Goal: Transaction & Acquisition: Purchase product/service

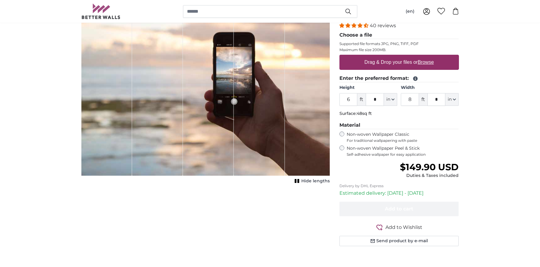
scroll to position [21, 0]
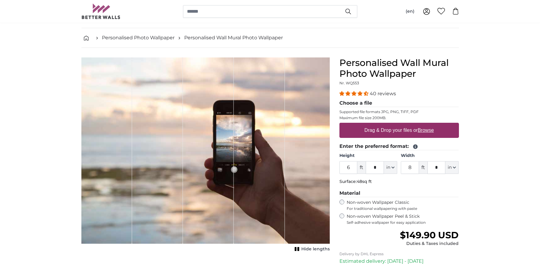
click at [352, 169] on input "6" at bounding box center [349, 167] width 18 height 13
click at [451, 194] on legend "Material" at bounding box center [400, 194] width 120 height 8
click at [351, 168] on input "14" at bounding box center [349, 167] width 18 height 13
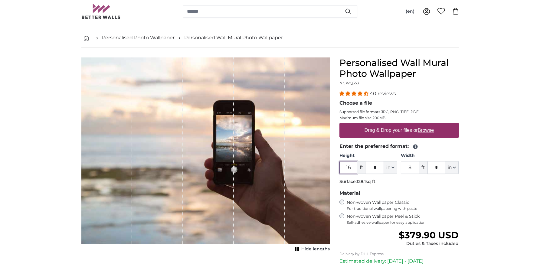
type input "16"
click at [423, 129] on u "Browse" at bounding box center [426, 130] width 16 height 5
click at [423, 125] on input "Drag & Drop your files or Browse" at bounding box center [400, 124] width 120 height 2
type input "**********"
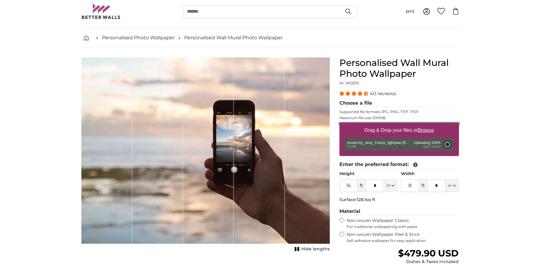
type input "5"
type input "***"
type input "10"
type input "***"
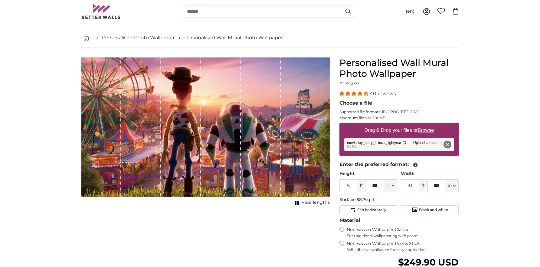
drag, startPoint x: 222, startPoint y: 155, endPoint x: 230, endPoint y: 128, distance: 27.6
click at [230, 127] on div "1 of 1" at bounding box center [221, 127] width 40 height 140
drag, startPoint x: 230, startPoint y: 128, endPoint x: 211, endPoint y: 130, distance: 18.5
click at [211, 130] on div "1 of 1" at bounding box center [221, 127] width 40 height 140
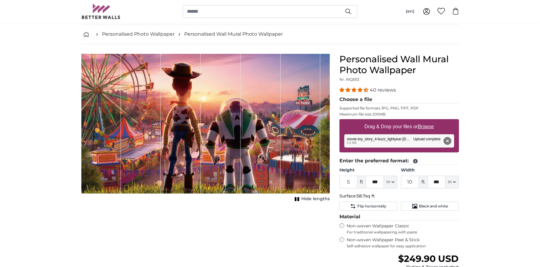
scroll to position [27, 0]
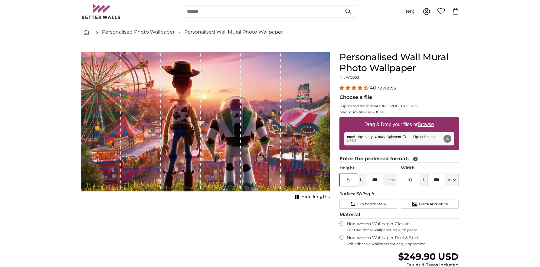
click at [351, 181] on input "5" at bounding box center [349, 180] width 18 height 13
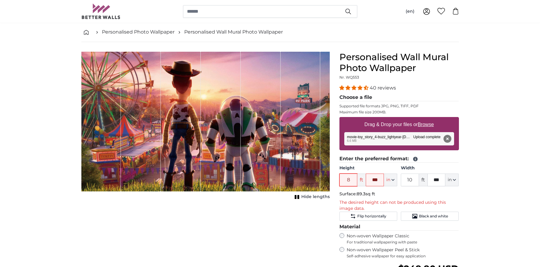
type input "8"
click at [374, 180] on input "***" at bounding box center [375, 180] width 18 height 13
click at [396, 165] on fieldset "Enter the preferred format: Height 8 ft in Centimeter (cm) Inches (inch) Feet (…" at bounding box center [400, 188] width 120 height 66
click at [378, 181] on input "text" at bounding box center [375, 180] width 18 height 13
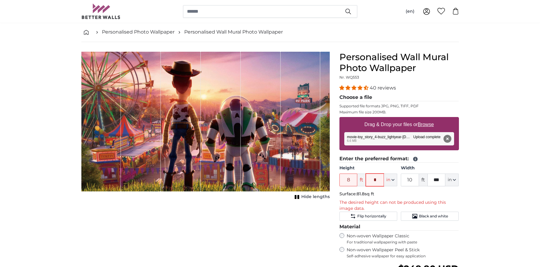
type input "*"
click at [448, 169] on label "Width" at bounding box center [430, 168] width 58 height 6
click at [419, 174] on input "10" at bounding box center [410, 180] width 18 height 13
click at [411, 181] on input "10" at bounding box center [410, 180] width 18 height 13
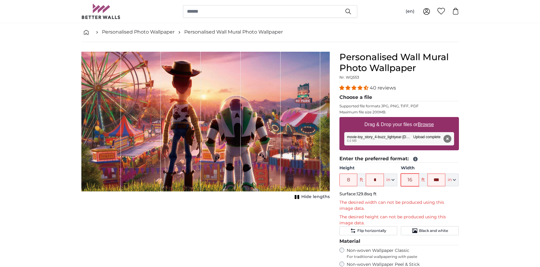
type input "16"
click at [437, 181] on input "***" at bounding box center [437, 180] width 18 height 13
type input "*"
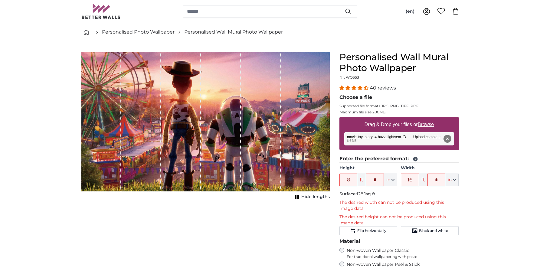
click at [303, 165] on div "1 of 1" at bounding box center [301, 122] width 40 height 140
drag, startPoint x: 301, startPoint y: 176, endPoint x: 278, endPoint y: 169, distance: 24.9
click at [278, 169] on div "1 of 1" at bounding box center [205, 122] width 248 height 140
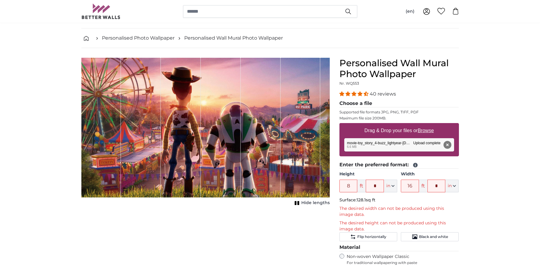
scroll to position [18, 0]
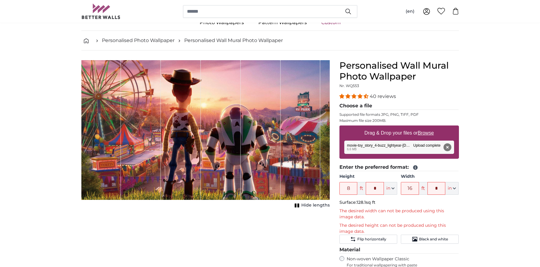
click at [143, 130] on div "1 of 1" at bounding box center [141, 130] width 40 height 140
click at [448, 148] on button "Remove" at bounding box center [447, 147] width 8 height 8
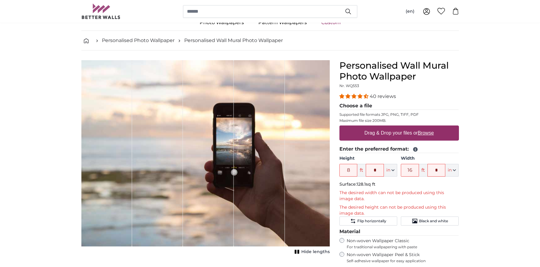
click at [461, 193] on div "Personalised Wall Mural Photo Wallpaper Nr. WQ553 40 reviews Choose a file Supp…" at bounding box center [399, 213] width 129 height 307
click at [406, 134] on label "Drag & Drop your files or Browse" at bounding box center [399, 133] width 74 height 12
click at [406, 127] on input "Drag & Drop your files or Browse" at bounding box center [400, 127] width 120 height 2
type input "**********"
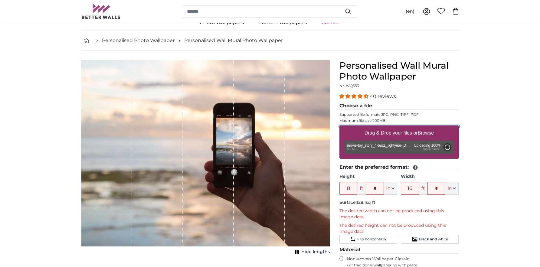
type input "5"
type input "***"
type input "10"
type input "***"
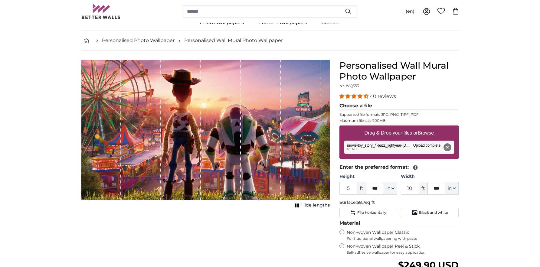
click at [450, 144] on button "Remove" at bounding box center [447, 147] width 8 height 8
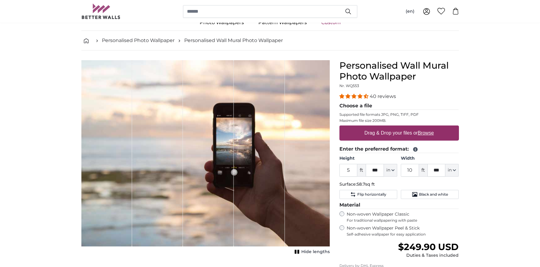
click at [422, 133] on u "Browse" at bounding box center [426, 132] width 16 height 5
click at [422, 127] on input "Drag & Drop your files or Browse" at bounding box center [400, 127] width 120 height 2
type input "**********"
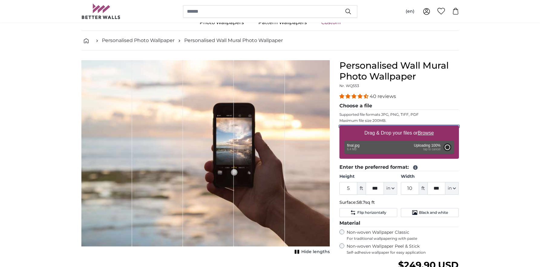
type input "5"
type input "***"
type input "10"
type input "*"
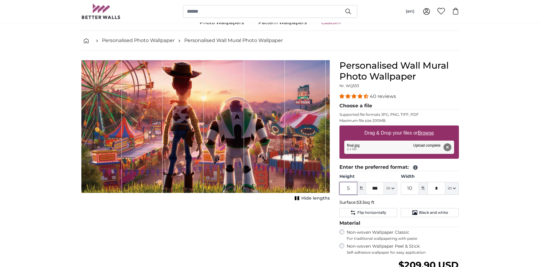
click at [352, 188] on input "5" at bounding box center [349, 188] width 18 height 13
type input "8"
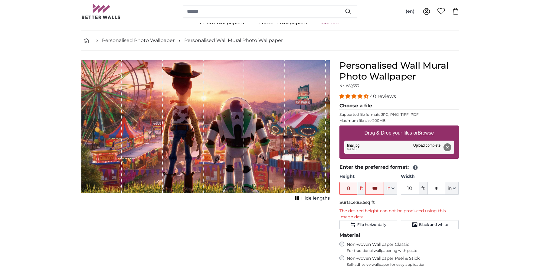
click at [378, 190] on input "***" at bounding box center [375, 188] width 18 height 13
type input "*"
click at [416, 189] on input "10" at bounding box center [410, 188] width 18 height 13
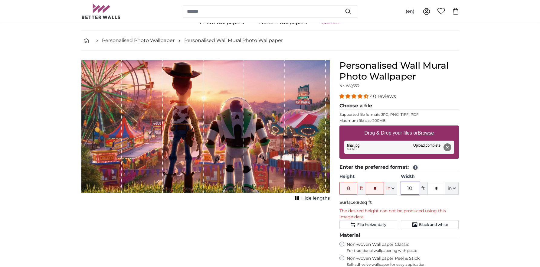
click at [412, 188] on input "10" at bounding box center [410, 188] width 18 height 13
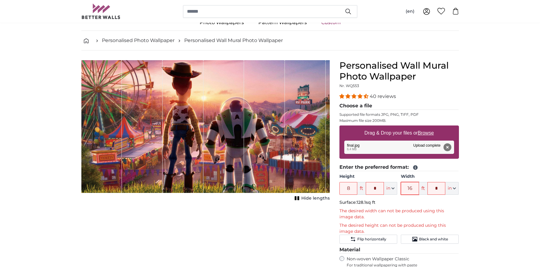
type input "16"
click at [438, 191] on input "*" at bounding box center [437, 188] width 18 height 13
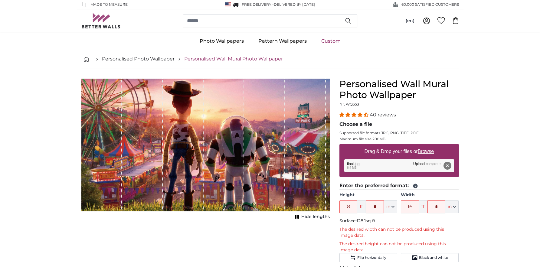
click at [225, 59] on link "Personalised Wall Mural Photo Wallpaper" at bounding box center [233, 58] width 99 height 7
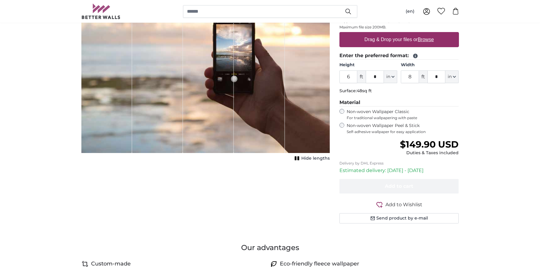
scroll to position [115, 0]
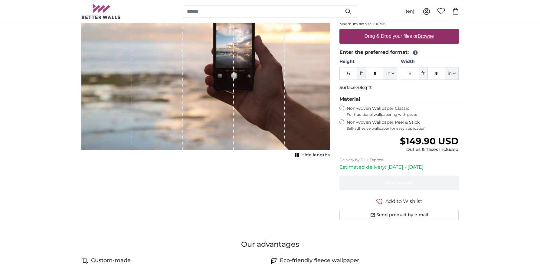
click at [425, 38] on u "Browse" at bounding box center [426, 36] width 16 height 5
click at [425, 31] on input "Drag & Drop your files or Browse" at bounding box center [400, 30] width 120 height 2
type input "**********"
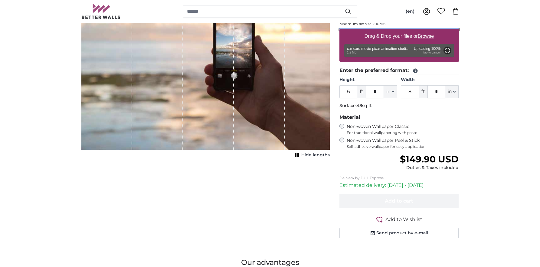
type input "3"
type input "****"
type input "6"
type input "***"
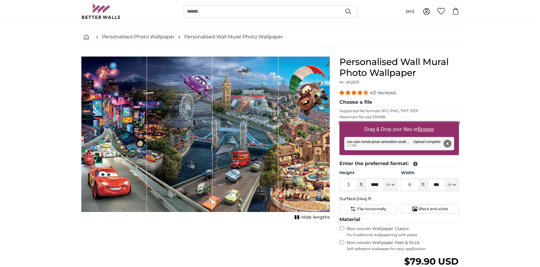
scroll to position [22, 0]
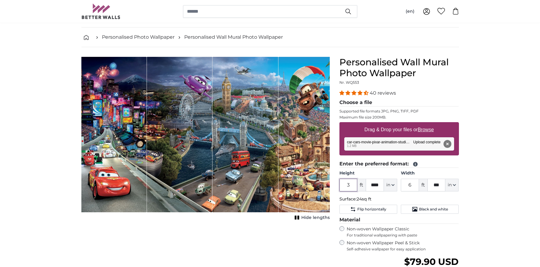
click at [352, 184] on input "3" at bounding box center [349, 185] width 18 height 13
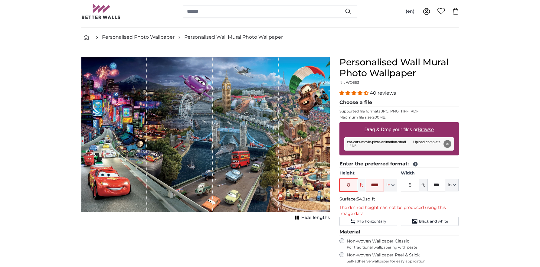
type input "8"
click at [413, 185] on input "6" at bounding box center [410, 185] width 18 height 13
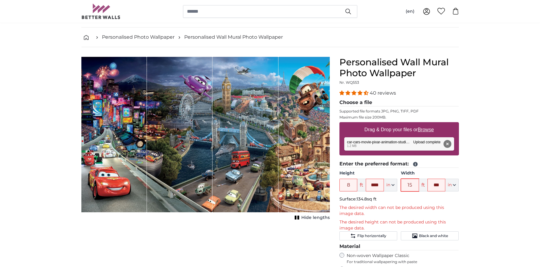
type input "15"
drag, startPoint x: 136, startPoint y: 145, endPoint x: 215, endPoint y: 149, distance: 79.1
click at [216, 149] on div "1 of 1" at bounding box center [205, 135] width 248 height 156
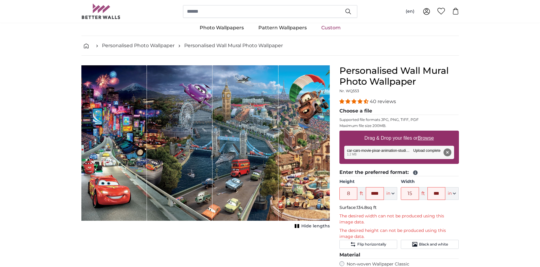
scroll to position [10, 0]
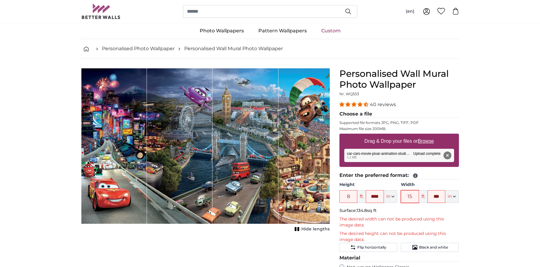
click at [411, 199] on input "15" at bounding box center [410, 196] width 18 height 13
click at [378, 197] on input "****" at bounding box center [375, 196] width 18 height 13
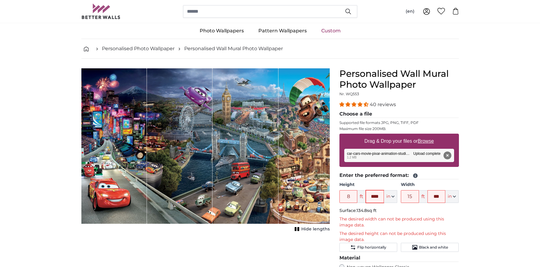
click at [378, 197] on input "****" at bounding box center [375, 196] width 18 height 13
type input "*"
click at [412, 195] on input "15" at bounding box center [410, 196] width 18 height 13
click at [452, 213] on p "Surface: 81.6sq ft" at bounding box center [400, 211] width 120 height 6
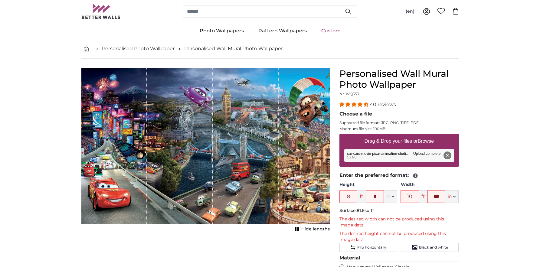
click at [412, 198] on input "10" at bounding box center [410, 196] width 18 height 13
click at [460, 210] on div "Personalised Wall Mural Photo Wallpaper Nr. WQ553 40 reviews Choose a file Supp…" at bounding box center [399, 230] width 129 height 325
click at [416, 197] on input "8" at bounding box center [410, 196] width 18 height 13
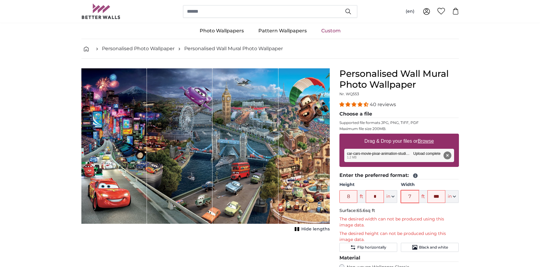
click at [416, 197] on input "7" at bounding box center [410, 196] width 18 height 13
click at [432, 203] on fieldset "Enter the preferred format: Height 8 ft * in Centimeter (cm) Inches (inch) Feet…" at bounding box center [400, 212] width 120 height 80
click at [409, 194] on input "7" at bounding box center [410, 196] width 18 height 13
type input "2"
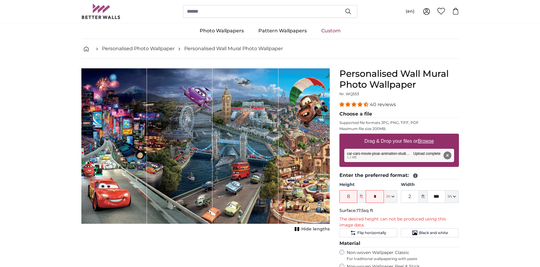
click at [370, 198] on input "*" at bounding box center [375, 196] width 18 height 13
click at [354, 196] on input "8" at bounding box center [349, 196] width 18 height 13
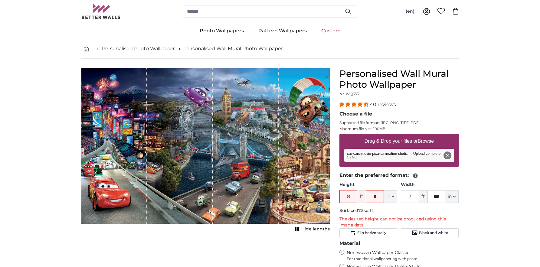
click at [354, 196] on input "8" at bounding box center [349, 196] width 18 height 13
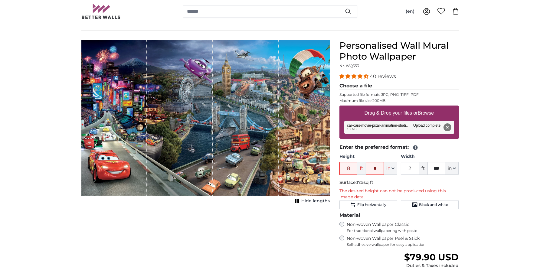
scroll to position [39, 0]
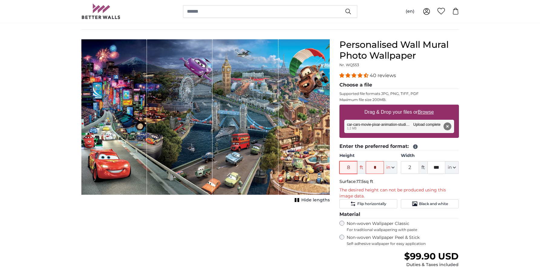
click at [352, 168] on input "8" at bounding box center [349, 167] width 18 height 13
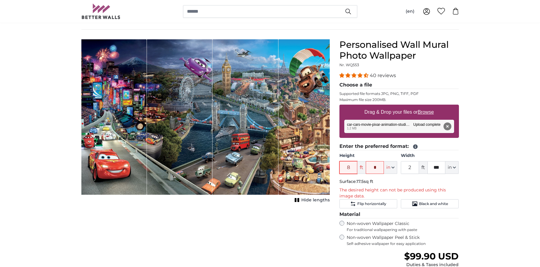
click at [352, 168] on input "8" at bounding box center [349, 167] width 18 height 13
click at [397, 169] on div "Height 8 ft * in Centimeter (cm) Inches (inch) Feet (ft. in.) Width 2 ft *** in…" at bounding box center [400, 163] width 120 height 21
click at [396, 169] on button "in" at bounding box center [390, 167] width 13 height 13
click at [396, 201] on link "Feet (ft. in.)" at bounding box center [390, 205] width 53 height 11
type input "3"
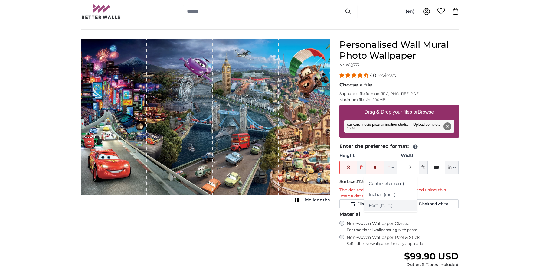
type input "****"
type input "6"
click at [348, 168] on input "3" at bounding box center [349, 167] width 18 height 13
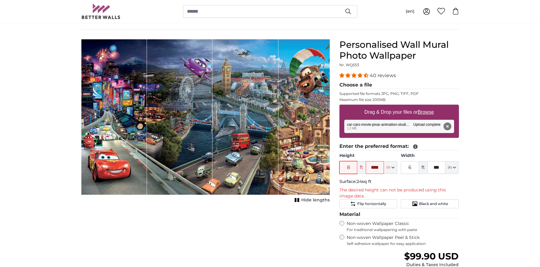
type input "8"
click at [379, 167] on input "****" at bounding box center [375, 167] width 18 height 13
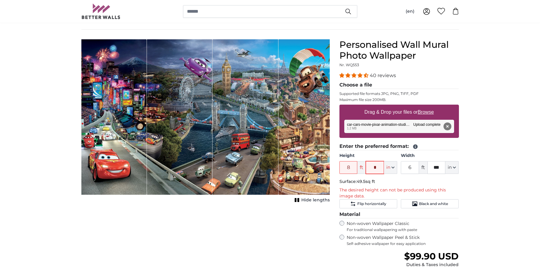
type input "*"
click at [412, 166] on input "6" at bounding box center [410, 167] width 18 height 13
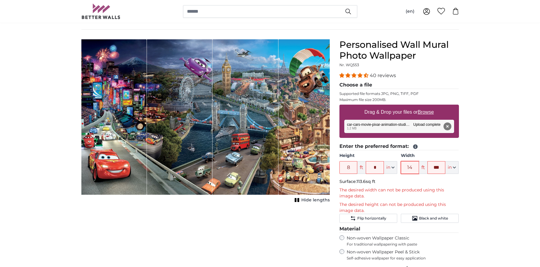
type input "14"
click at [439, 167] on input "***" at bounding box center [437, 167] width 18 height 13
type input "*"
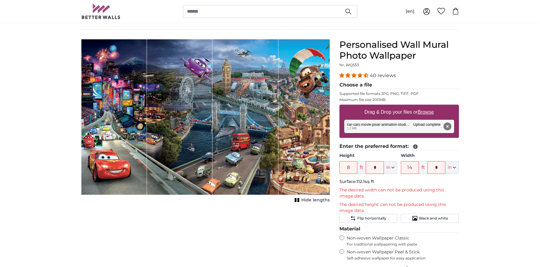
drag, startPoint x: 358, startPoint y: 182, endPoint x: 375, endPoint y: 180, distance: 16.5
click at [374, 180] on span "112.1sq ft" at bounding box center [366, 181] width 18 height 5
click at [450, 127] on button "Remove" at bounding box center [447, 127] width 8 height 8
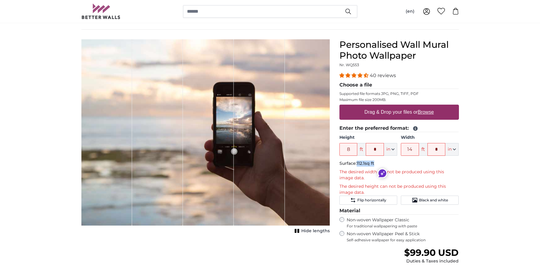
click at [424, 110] on u "Browse" at bounding box center [426, 112] width 16 height 5
click at [424, 107] on input "Drag & Drop your files or Browse" at bounding box center [400, 106] width 120 height 2
type input "**********"
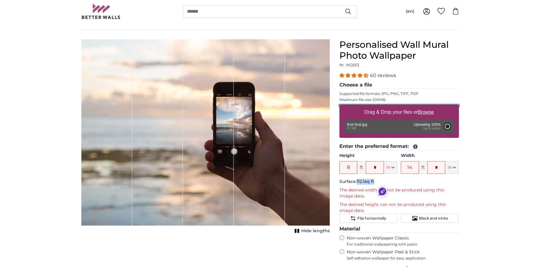
type input "6"
type input "11"
type input "***"
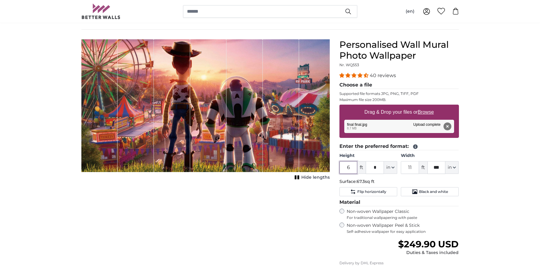
click at [348, 168] on input "6" at bounding box center [349, 167] width 18 height 13
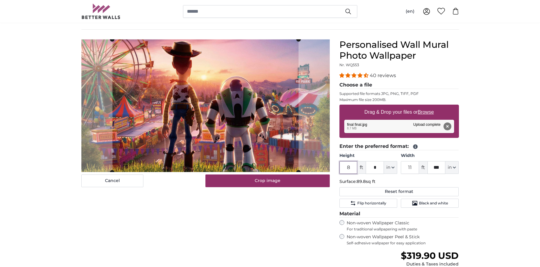
type input "8"
click at [413, 165] on input "11" at bounding box center [410, 167] width 18 height 13
type input "16"
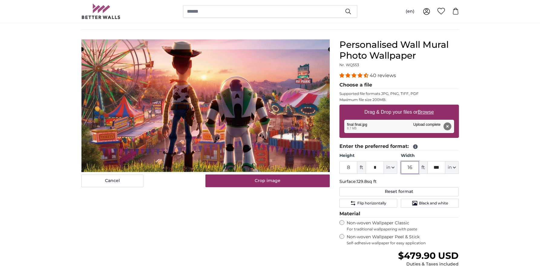
click at [205, 136] on cropper-handle at bounding box center [205, 110] width 248 height 123
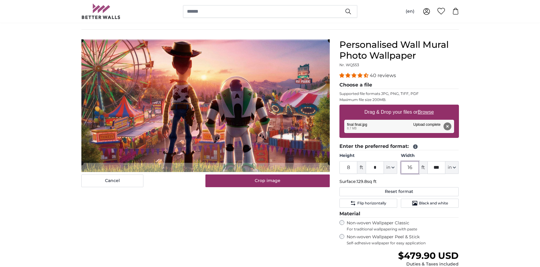
click at [173, 105] on cropper-handle at bounding box center [205, 102] width 248 height 123
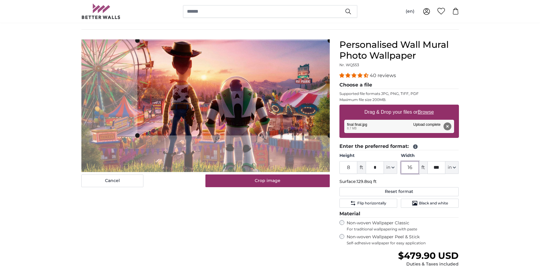
click at [0, 0] on slot at bounding box center [0, 0] width 0 height 0
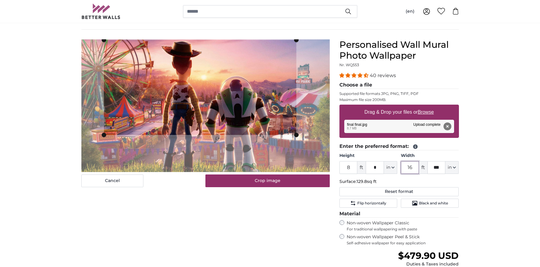
click at [159, 89] on cropper-handle at bounding box center [200, 87] width 192 height 95
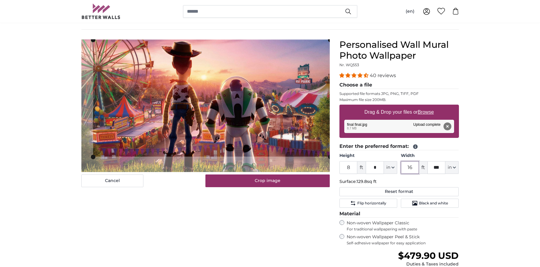
click at [370, 253] on product-detail "Cancel Crop image Hide lengths Personalised Wall Mural Photo Wallpaper Nr. WQ55…" at bounding box center [270, 190] width 387 height 320
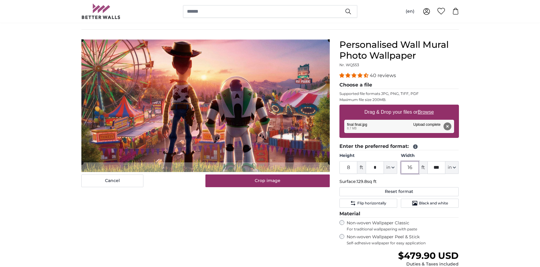
click at [137, 130] on cropper-handle at bounding box center [205, 102] width 248 height 123
type input "16"
click at [439, 168] on input "***" at bounding box center [437, 167] width 18 height 13
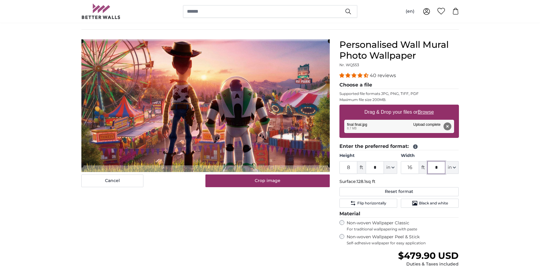
click at [210, 110] on cropper-handle at bounding box center [205, 103] width 248 height 124
type input "*"
click at [349, 169] on input "8" at bounding box center [349, 167] width 18 height 13
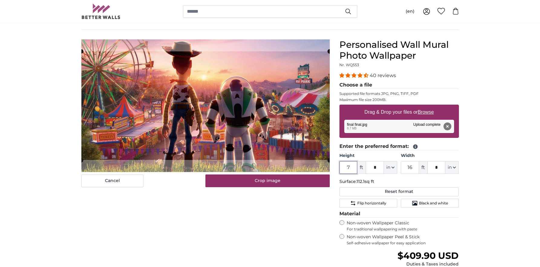
type input "7"
click at [373, 170] on input "*" at bounding box center [375, 167] width 18 height 13
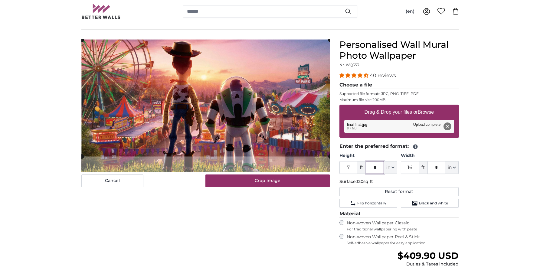
click at [200, 114] on cropper-handle at bounding box center [206, 98] width 248 height 117
type input "*"
click at [352, 168] on input "7" at bounding box center [349, 167] width 18 height 13
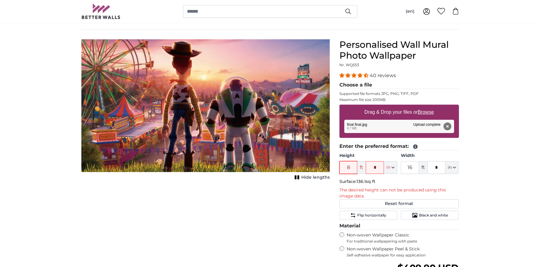
type input "8"
drag, startPoint x: 194, startPoint y: 120, endPoint x: 195, endPoint y: 110, distance: 9.2
click at [195, 110] on img "1 of 1" at bounding box center [205, 105] width 248 height 133
click at [377, 168] on input "*" at bounding box center [375, 167] width 18 height 13
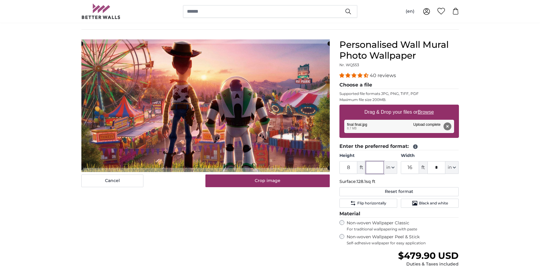
type input "*"
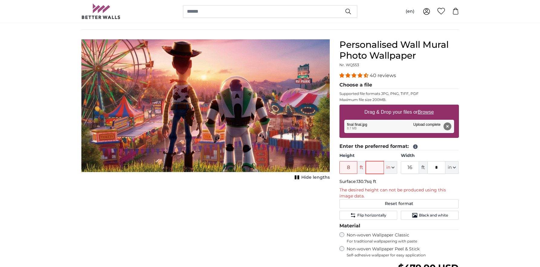
type input "*"
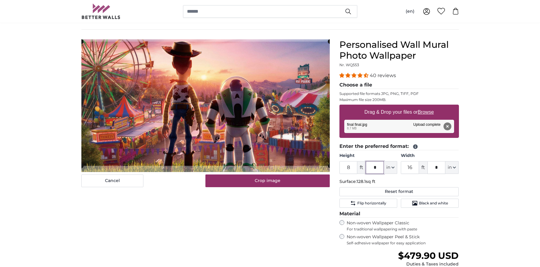
click at [153, 140] on cropper-handle at bounding box center [205, 103] width 248 height 124
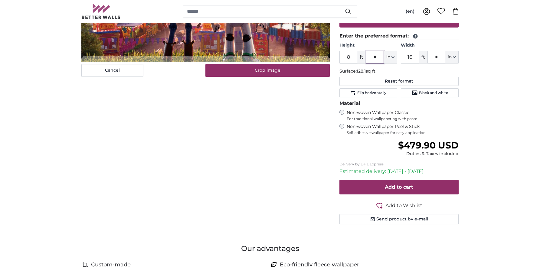
scroll to position [146, 0]
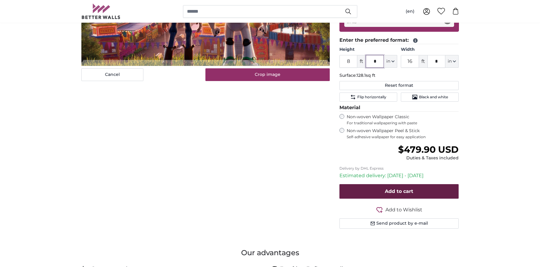
type input "*"
click at [402, 190] on span "Add to cart" at bounding box center [399, 192] width 28 height 6
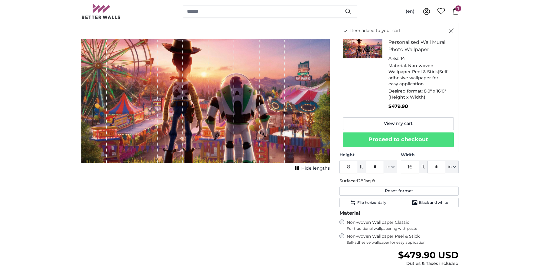
scroll to position [16, 0]
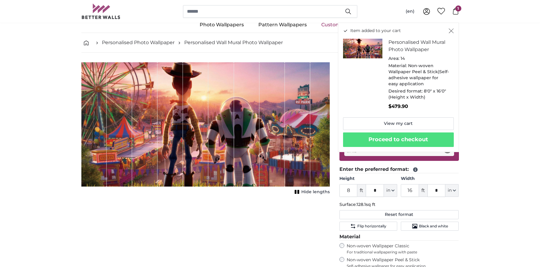
drag, startPoint x: 451, startPoint y: 30, endPoint x: 401, endPoint y: 57, distance: 56.6
click at [401, 57] on div "Item added to your cart Personalised Wall Mural Photo Wallpaper Area: 14 Materi…" at bounding box center [398, 88] width 121 height 130
drag, startPoint x: 432, startPoint y: 56, endPoint x: 493, endPoint y: 93, distance: 71.7
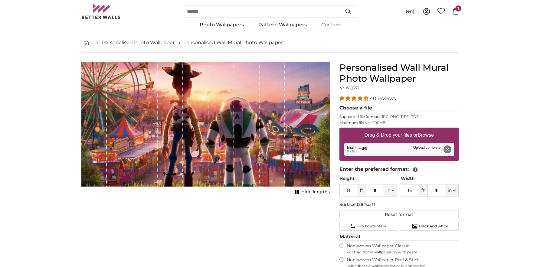
click at [448, 150] on button "Remove" at bounding box center [447, 150] width 8 height 8
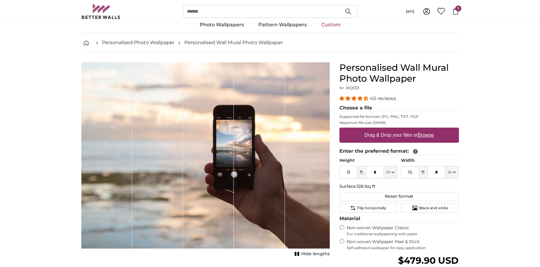
click at [429, 136] on u "Browse" at bounding box center [426, 135] width 16 height 5
click at [429, 130] on input "Drag & Drop your files or Browse" at bounding box center [400, 129] width 120 height 2
type input "**********"
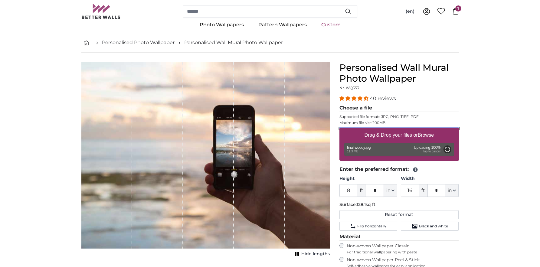
type input "6"
type input "10"
type input "***"
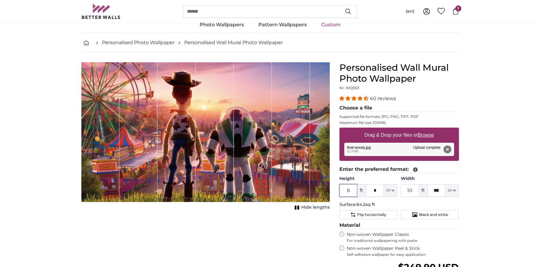
click at [352, 192] on input "6" at bounding box center [349, 190] width 18 height 13
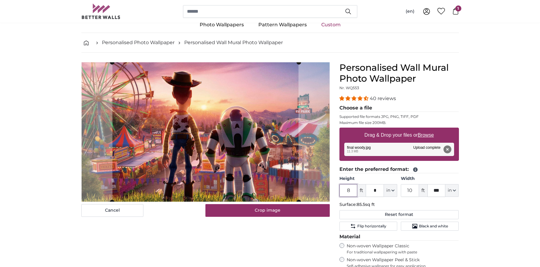
type input "8"
click at [412, 192] on input "10" at bounding box center [410, 190] width 18 height 13
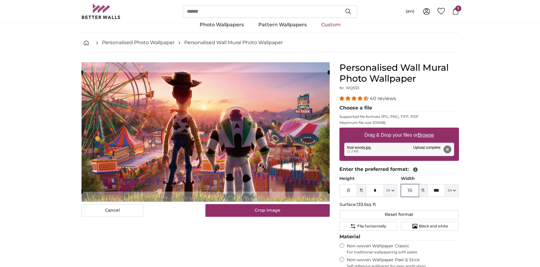
type input "16"
click at [438, 191] on input "***" at bounding box center [437, 190] width 18 height 13
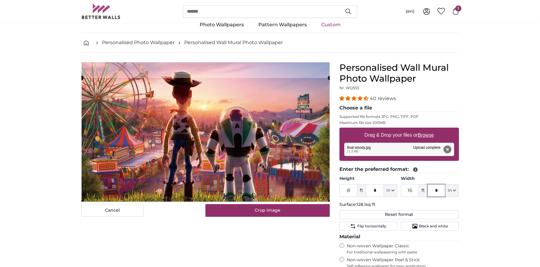
click at [236, 147] on cropper-handle at bounding box center [205, 140] width 248 height 124
type input "*"
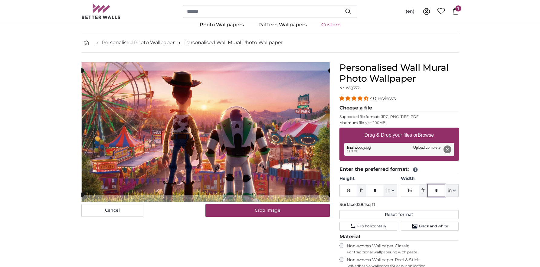
click at [234, 137] on cropper-handle at bounding box center [206, 133] width 248 height 124
click at [254, 151] on cropper-handle at bounding box center [205, 132] width 248 height 124
click at [459, 10] on span "1" at bounding box center [458, 8] width 6 height 6
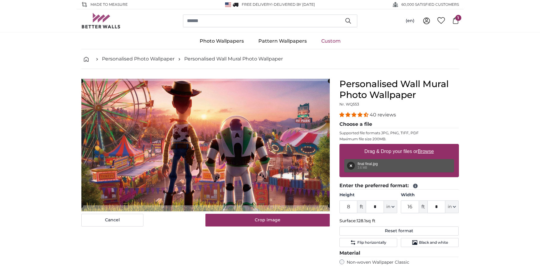
click at [330, 41] on link "Custom" at bounding box center [331, 41] width 34 height 16
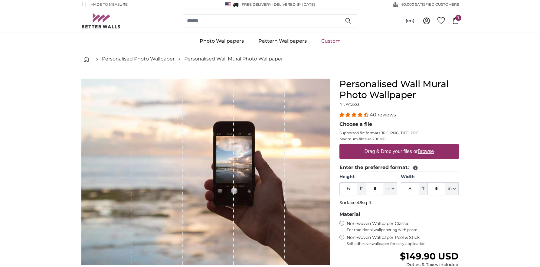
click at [423, 153] on u "Browse" at bounding box center [426, 151] width 16 height 5
click at [423, 146] on input "Drag & Drop your files or Browse" at bounding box center [400, 145] width 120 height 2
type input "**********"
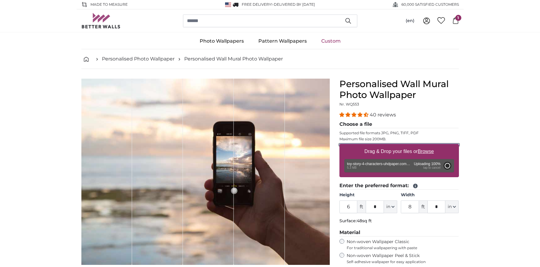
type input "10"
type input "***"
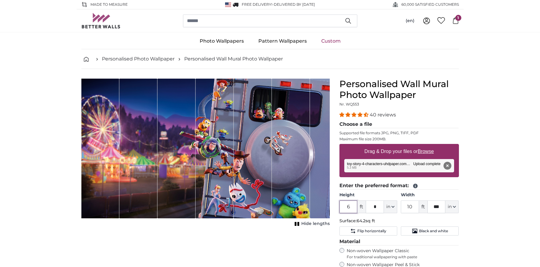
click at [353, 206] on input "6" at bounding box center [349, 207] width 18 height 13
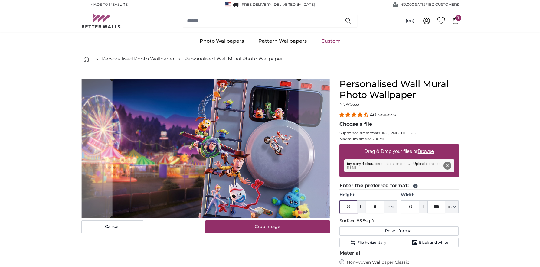
type input "8"
click at [414, 209] on input "10" at bounding box center [410, 207] width 18 height 13
type input "16"
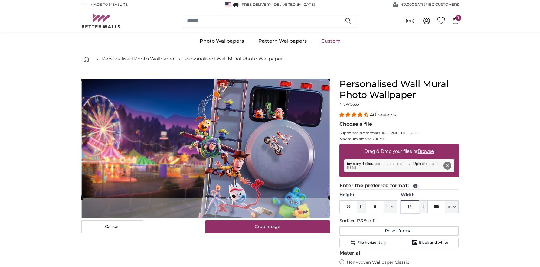
click at [223, 146] on cropper-handle at bounding box center [205, 138] width 248 height 119
click at [295, 146] on cropper-handle at bounding box center [205, 138] width 248 height 119
click at [363, 234] on product-detail "Cancel Crop image Hide lengths Personalised Wall Mural Photo Wallpaper Nr. WQ55…" at bounding box center [270, 229] width 387 height 320
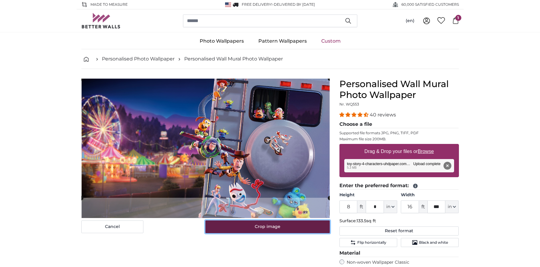
click at [276, 229] on button "Crop image" at bounding box center [267, 227] width 124 height 13
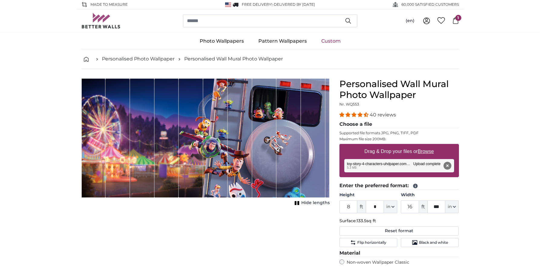
drag, startPoint x: 102, startPoint y: 126, endPoint x: 150, endPoint y: 124, distance: 48.8
click at [154, 124] on div "1 of 1" at bounding box center [205, 138] width 248 height 119
drag, startPoint x: 196, startPoint y: 120, endPoint x: 203, endPoint y: 124, distance: 8.1
click at [196, 120] on div "1 of 1" at bounding box center [191, 138] width 25 height 119
drag, startPoint x: 203, startPoint y: 124, endPoint x: 90, endPoint y: 123, distance: 113.2
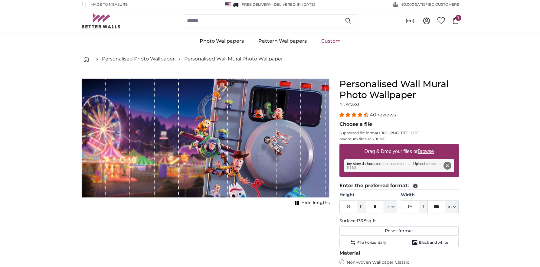
click at [90, 121] on div "1 of 1" at bounding box center [205, 138] width 248 height 119
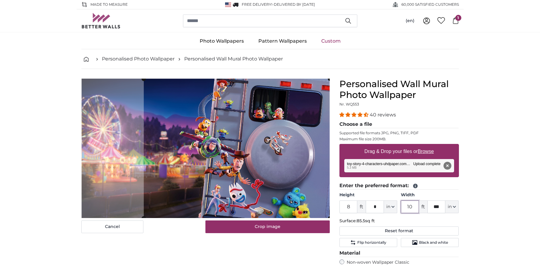
click at [266, 187] on cropper-handle at bounding box center [237, 149] width 186 height 140
type input "16"
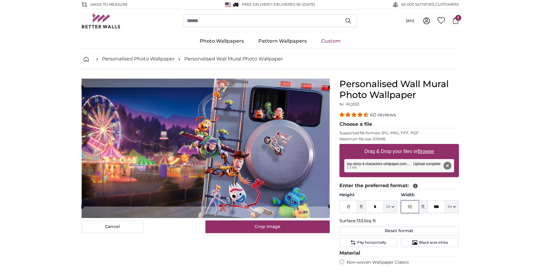
click at [292, 125] on cropper-handle at bounding box center [206, 146] width 248 height 119
click at [0, 0] on slot at bounding box center [0, 0] width 0 height 0
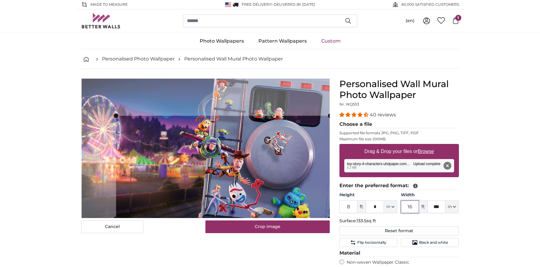
click at [139, 74] on product-detail "Cancel Crop image Hide lengths Personalised Wall Mural Photo Wallpaper Nr. WQ55…" at bounding box center [270, 229] width 387 height 320
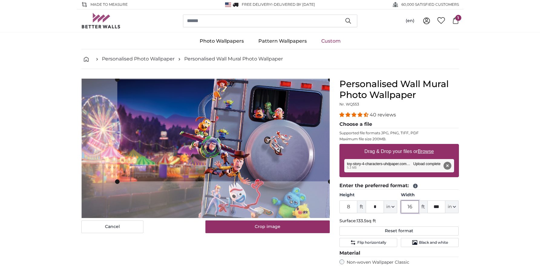
click at [194, 117] on cropper-handle at bounding box center [223, 131] width 213 height 102
click at [238, 146] on cropper-handle at bounding box center [223, 130] width 213 height 102
click at [0, 0] on slot at bounding box center [0, 0] width 0 height 0
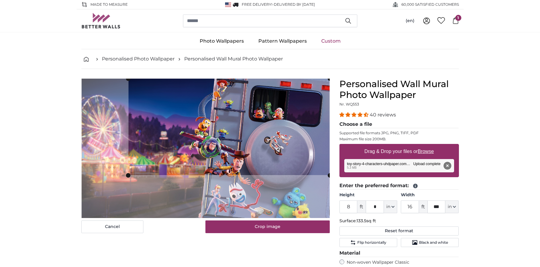
click at [447, 165] on button "Remove" at bounding box center [447, 166] width 8 height 8
type input "***"
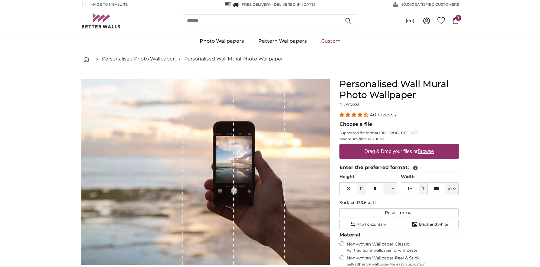
click at [427, 153] on u "Browse" at bounding box center [426, 151] width 16 height 5
click at [427, 146] on input "Drag & Drop your files or Browse" at bounding box center [400, 145] width 120 height 2
type input "**********"
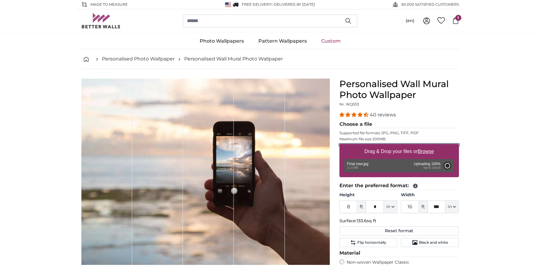
type input "6"
type input "9"
type input "***"
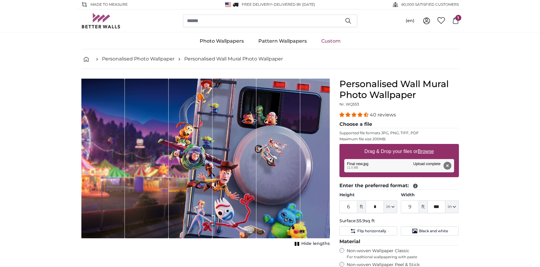
drag, startPoint x: 312, startPoint y: 176, endPoint x: 318, endPoint y: 176, distance: 6.1
click at [318, 176] on div "1 of 1" at bounding box center [205, 159] width 248 height 160
click at [351, 210] on input "6" at bounding box center [349, 207] width 18 height 13
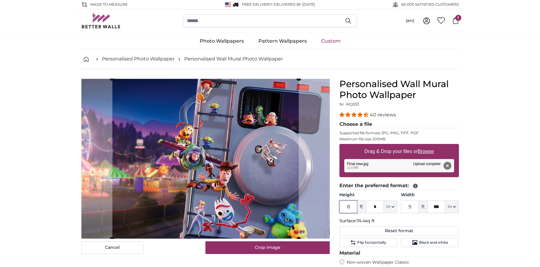
type input "8"
click at [411, 207] on input "9" at bounding box center [410, 207] width 18 height 13
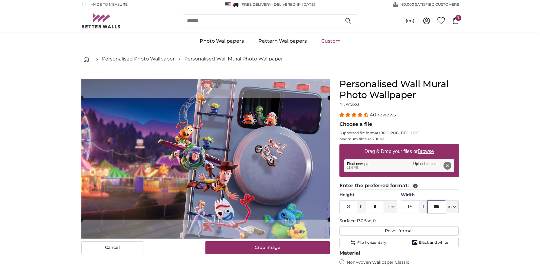
click at [440, 207] on input "***" at bounding box center [437, 207] width 18 height 13
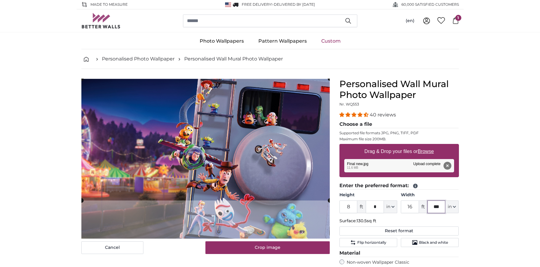
click at [262, 117] on cropper-handle at bounding box center [205, 140] width 248 height 122
type input "9"
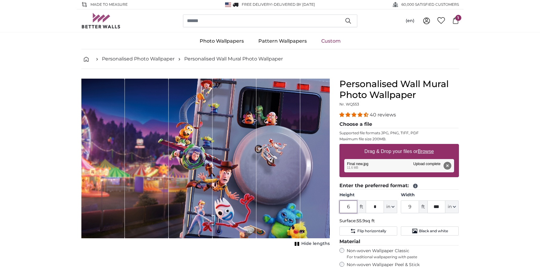
type input "6"
click at [447, 166] on button "Remove" at bounding box center [447, 166] width 8 height 8
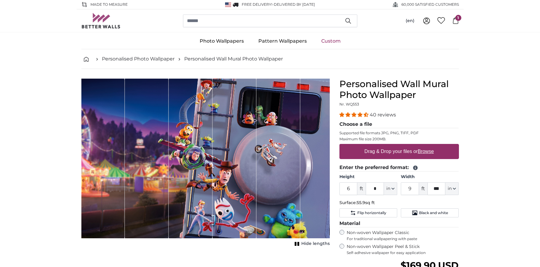
click at [387, 152] on label "Drag & Drop your files or Browse" at bounding box center [399, 152] width 74 height 12
click at [387, 146] on input "Drag & Drop your files or Browse" at bounding box center [400, 145] width 120 height 2
type input "**********"
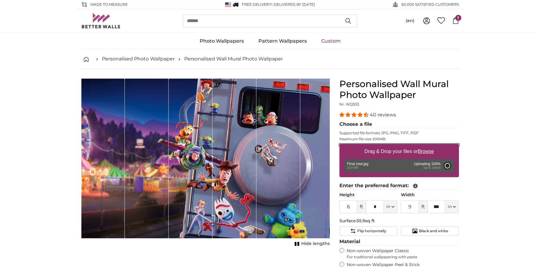
type input "11"
type input "***"
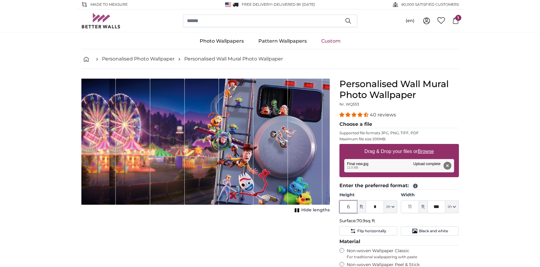
click at [353, 210] on input "6" at bounding box center [349, 207] width 18 height 13
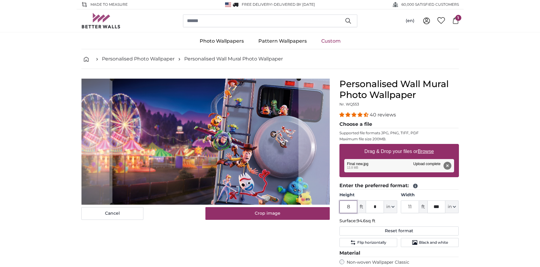
type input "8"
click at [408, 208] on input "11" at bounding box center [410, 207] width 18 height 13
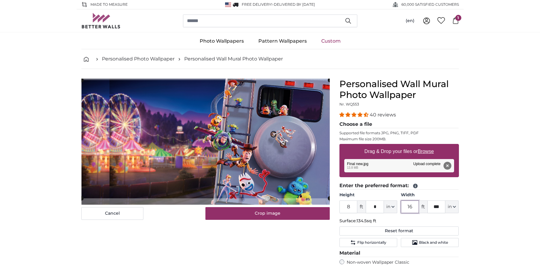
click at [274, 148] on cropper-handle at bounding box center [205, 139] width 248 height 118
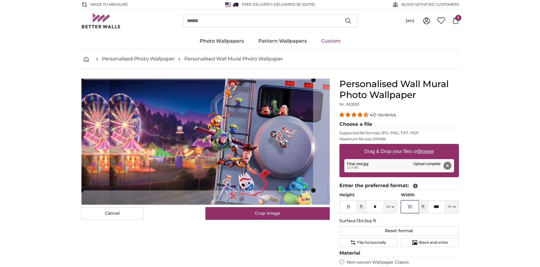
click at [338, 209] on product-detail "Cancel Crop image Hide lengths Personalised Wall Mural Photo Wallpaper Nr. WQ55…" at bounding box center [270, 229] width 387 height 320
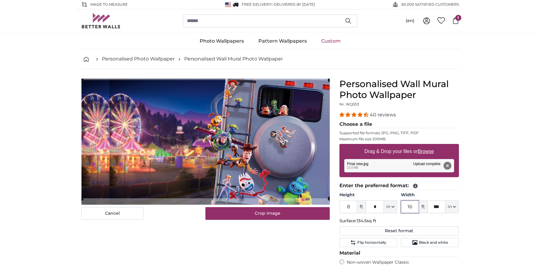
click at [376, 245] on product-detail "Cancel Crop image Hide lengths Personalised Wall Mural Photo Wallpaper Nr. WQ55…" at bounding box center [270, 229] width 387 height 320
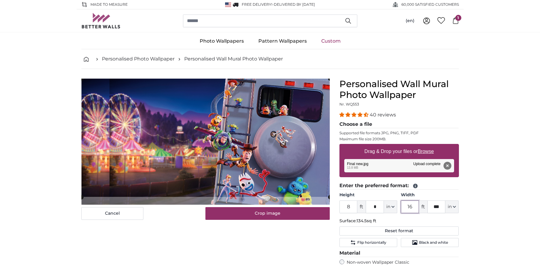
click at [294, 152] on cropper-handle at bounding box center [205, 138] width 249 height 118
type input "16"
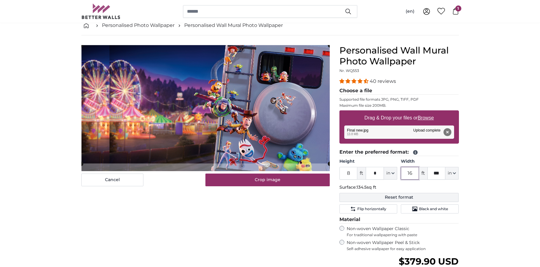
scroll to position [35, 0]
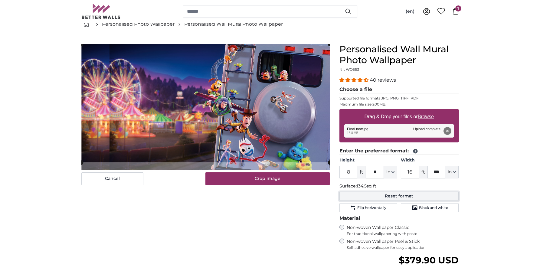
click at [383, 195] on button "Reset format" at bounding box center [400, 196] width 120 height 9
type input "6"
type input "11"
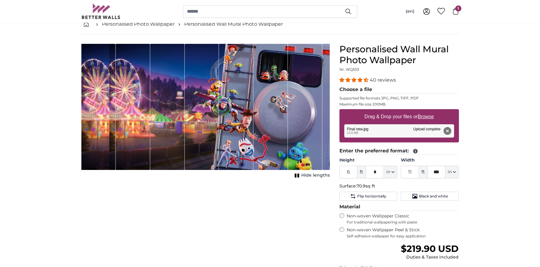
click at [449, 129] on button "Remove" at bounding box center [447, 131] width 8 height 8
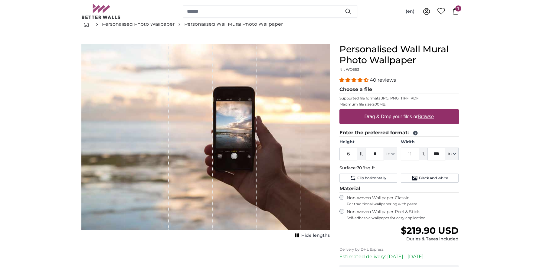
click at [457, 11] on span "1" at bounding box center [458, 8] width 6 height 6
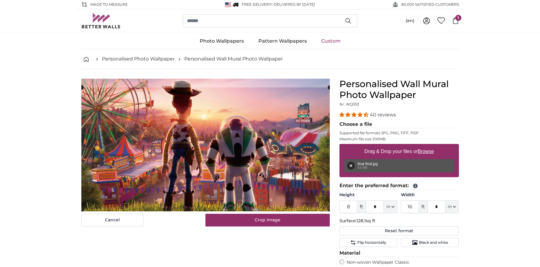
click at [239, 140] on cropper-handle at bounding box center [205, 149] width 249 height 124
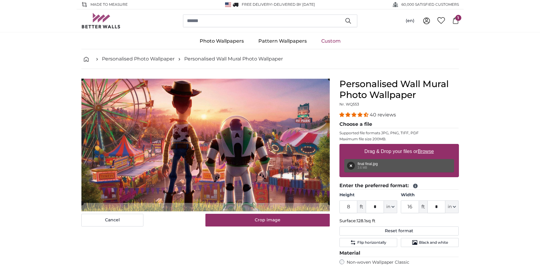
click at [215, 105] on cropper-handle at bounding box center [205, 141] width 249 height 124
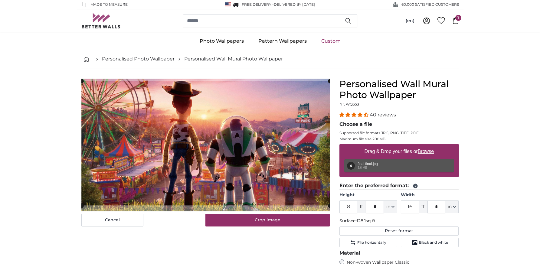
click at [182, 104] on cropper-handle at bounding box center [205, 143] width 249 height 124
click at [330, 43] on link "Custom" at bounding box center [331, 41] width 34 height 16
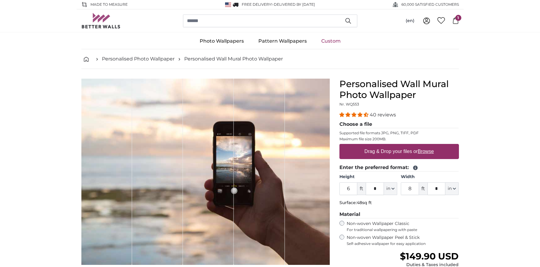
click at [393, 149] on label "Drag & Drop your files or Browse" at bounding box center [399, 152] width 74 height 12
click at [393, 146] on input "Drag & Drop your files or Browse" at bounding box center [400, 145] width 120 height 2
type input "**********"
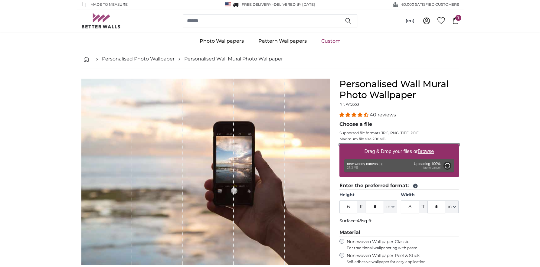
type input "13"
type input "***"
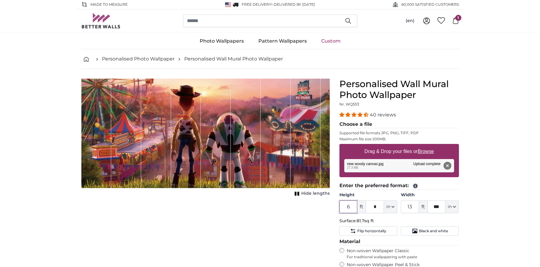
click at [350, 207] on input "6" at bounding box center [349, 207] width 18 height 13
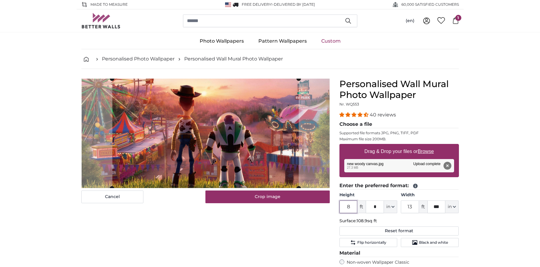
type input "8"
click at [416, 206] on input "13" at bounding box center [410, 207] width 18 height 13
type input "16"
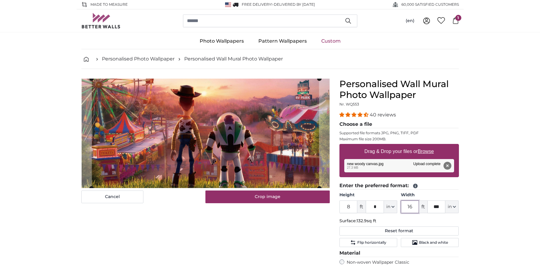
type input "16"
click at [440, 207] on input "***" at bounding box center [437, 207] width 18 height 13
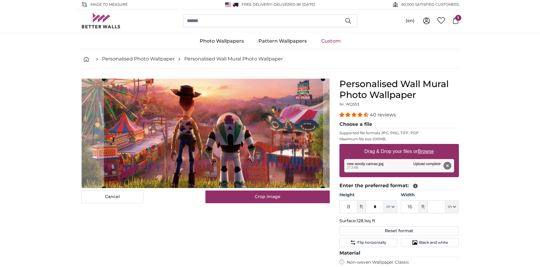
click at [299, 154] on cropper-handle at bounding box center [213, 134] width 219 height 110
click at [449, 165] on button "Remove" at bounding box center [447, 166] width 8 height 8
type input "6"
type input "13"
type input "***"
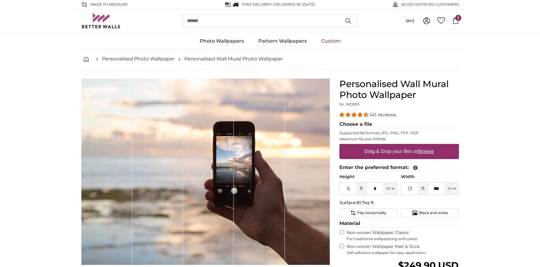
click at [457, 19] on span "1" at bounding box center [458, 18] width 6 height 6
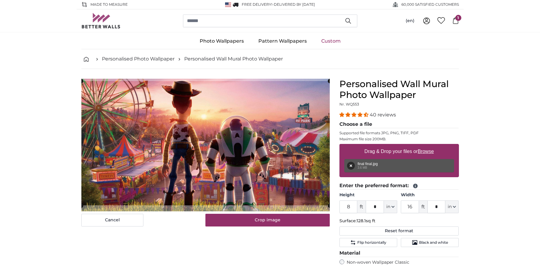
click at [331, 42] on link "Custom" at bounding box center [331, 41] width 34 height 16
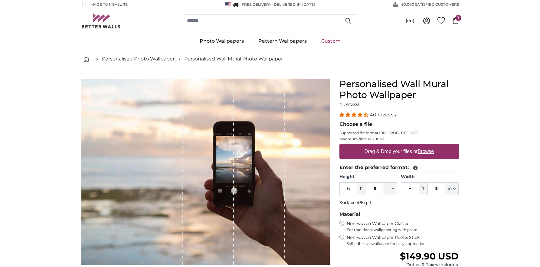
click at [354, 187] on input "6" at bounding box center [349, 188] width 18 height 13
type input "8"
click at [414, 189] on input "8" at bounding box center [410, 188] width 18 height 13
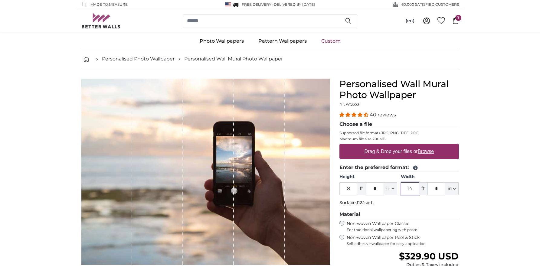
type input "14"
click at [429, 151] on u "Browse" at bounding box center [426, 151] width 16 height 5
click at [429, 146] on input "Drag & Drop your files or Browse" at bounding box center [400, 145] width 120 height 2
type input "**********"
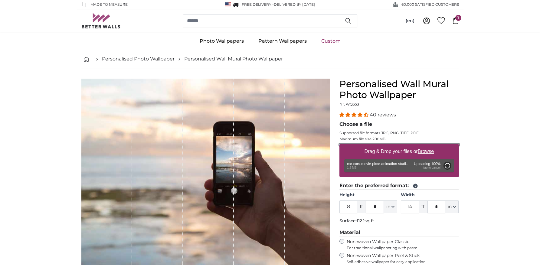
type input "3"
type input "****"
type input "6"
type input "***"
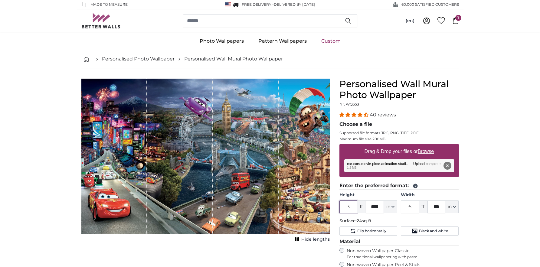
click at [351, 207] on input "3" at bounding box center [349, 207] width 18 height 13
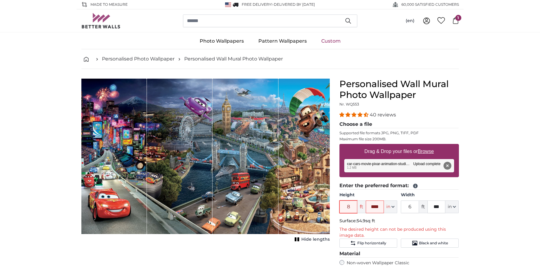
type input "8"
click at [379, 207] on input "****" at bounding box center [375, 207] width 18 height 13
type input "*"
click at [412, 205] on input "6" at bounding box center [410, 207] width 18 height 13
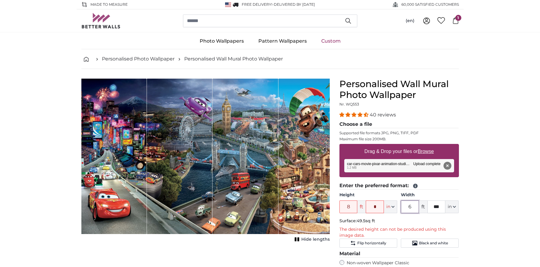
click at [412, 205] on input "6" at bounding box center [410, 207] width 18 height 13
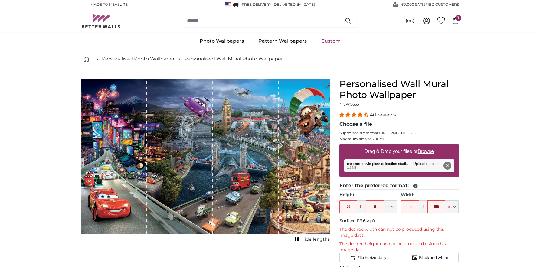
type input "14"
click at [442, 205] on input "***" at bounding box center [437, 207] width 18 height 13
type input "*"
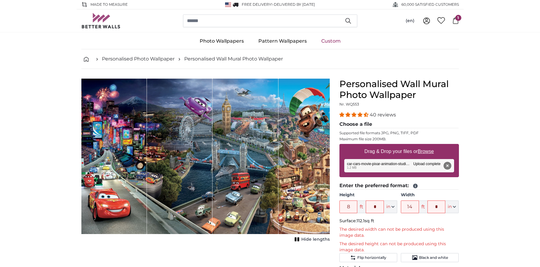
click at [448, 164] on button "Remove" at bounding box center [447, 166] width 8 height 8
click at [448, 164] on div "40 reviews Choose a file Supported file formats JPG, PNG, TIFF, PDF Maximum fil…" at bounding box center [400, 205] width 120 height 189
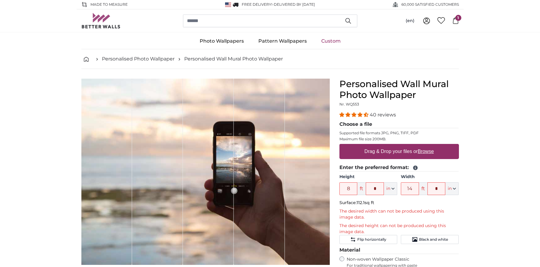
click at [424, 152] on u "Browse" at bounding box center [426, 151] width 16 height 5
click at [424, 146] on input "Drag & Drop your files or Browse" at bounding box center [400, 145] width 120 height 2
type input "**********"
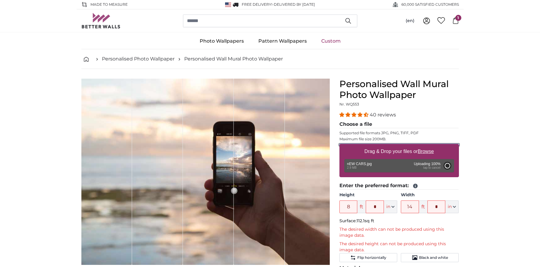
type input "2"
type input "****"
type input "5"
type input "***"
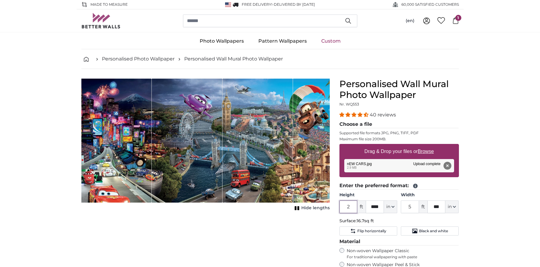
click at [352, 203] on input "2" at bounding box center [349, 207] width 18 height 13
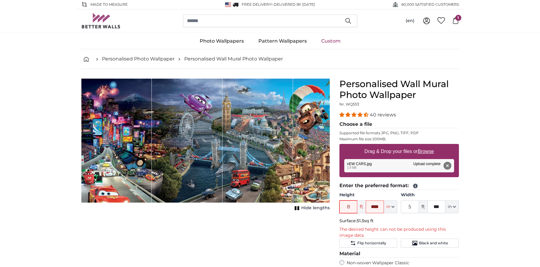
type input "8"
click at [380, 207] on input "****" at bounding box center [375, 207] width 18 height 13
type input "*"
click at [419, 206] on span "ft" at bounding box center [423, 207] width 8 height 13
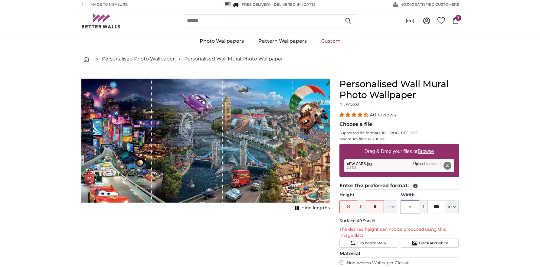
click at [414, 206] on input "5" at bounding box center [410, 207] width 18 height 13
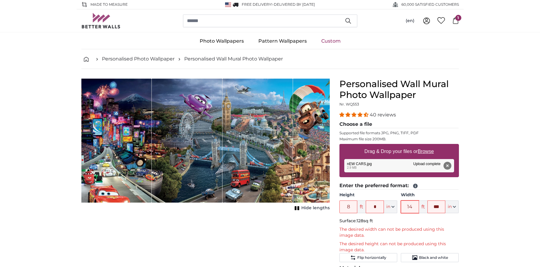
type input "14"
click at [449, 166] on button "Remove" at bounding box center [447, 166] width 8 height 8
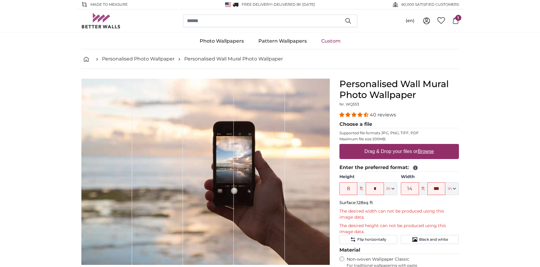
click at [428, 152] on u "Browse" at bounding box center [426, 151] width 16 height 5
click at [428, 146] on input "Drag & Drop your files or Browse" at bounding box center [400, 145] width 120 height 2
type input "**********"
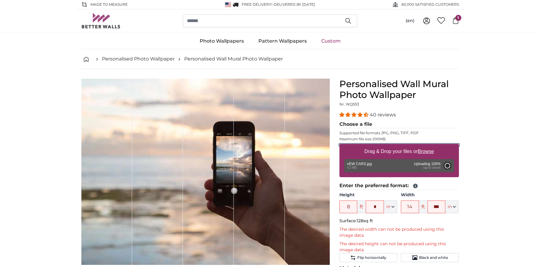
type input "3"
type input "****"
type input "8"
type input "***"
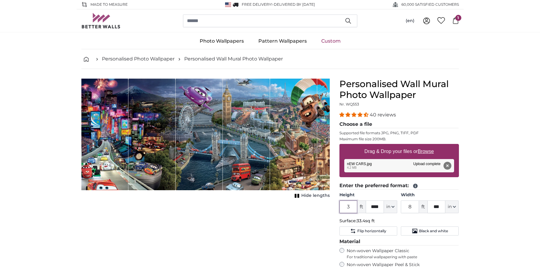
click at [350, 206] on input "3" at bounding box center [349, 207] width 18 height 13
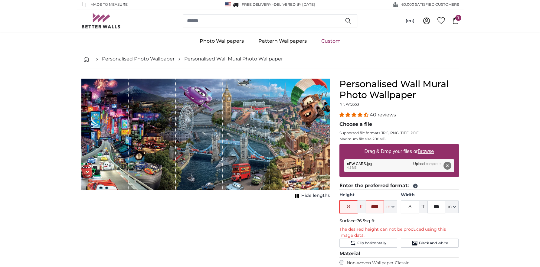
type input "8"
click at [377, 206] on input "****" at bounding box center [375, 207] width 18 height 13
type input "*"
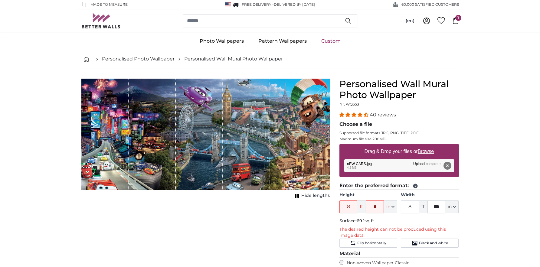
click at [451, 166] on button "Remove" at bounding box center [447, 166] width 8 height 8
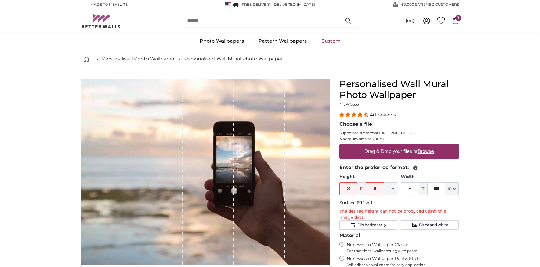
click at [426, 152] on u "Browse" at bounding box center [426, 151] width 16 height 5
click at [426, 146] on input "Drag & Drop your files or Browse" at bounding box center [400, 145] width 120 height 2
type input "**********"
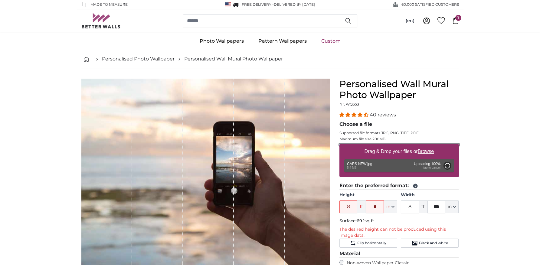
type input "5"
type input "***"
type input "10"
type input "***"
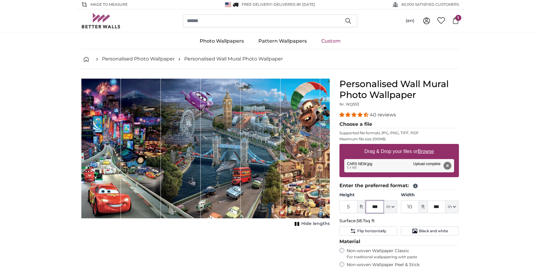
click at [373, 204] on input "***" at bounding box center [375, 207] width 18 height 13
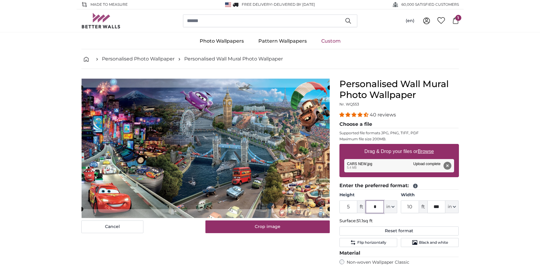
type input "*"
click at [349, 206] on input "5" at bounding box center [349, 207] width 18 height 13
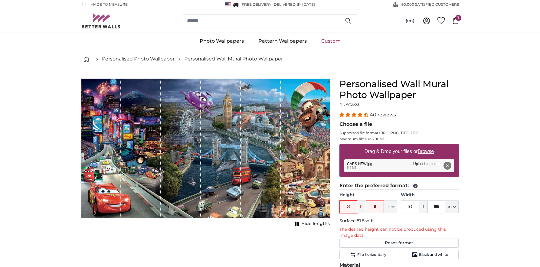
type input "8"
click at [412, 206] on input "10" at bounding box center [410, 207] width 18 height 13
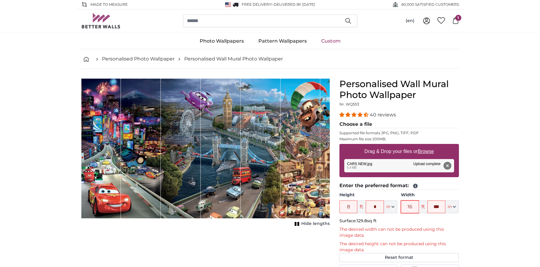
type input "16"
click at [444, 209] on input "***" at bounding box center [437, 207] width 18 height 13
click at [443, 209] on input "***" at bounding box center [437, 207] width 18 height 13
type input "*"
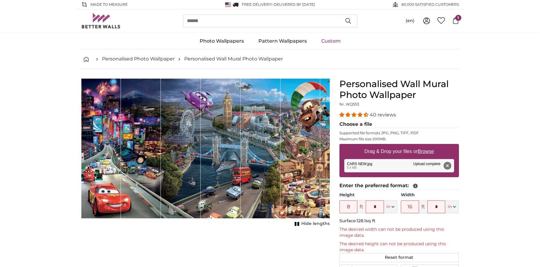
click at [449, 168] on button "Remove" at bounding box center [447, 166] width 8 height 8
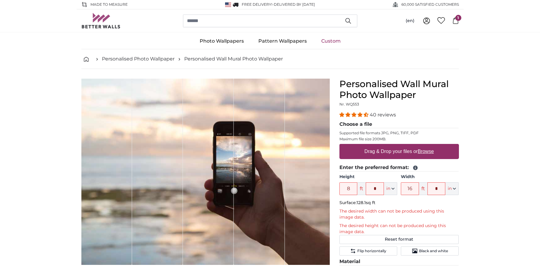
click at [424, 149] on u "Browse" at bounding box center [426, 151] width 16 height 5
click at [424, 146] on input "Drag & Drop your files or Browse" at bounding box center [400, 145] width 120 height 2
type input "**********"
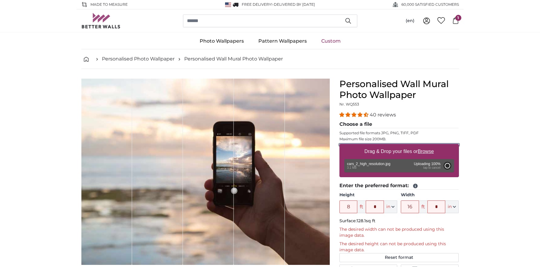
type input "5"
type input "10"
type input "***"
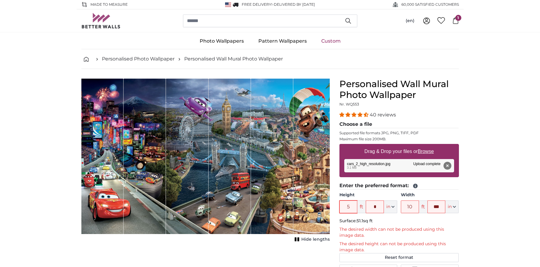
click at [351, 205] on input "5" at bounding box center [349, 207] width 18 height 13
type input "8"
click at [390, 218] on fieldset "Enter the preferred format: Height 8 ft * in Centimeter (cm) Inches (inch) Feet…" at bounding box center [400, 228] width 120 height 92
click at [411, 210] on input "10" at bounding box center [410, 207] width 18 height 13
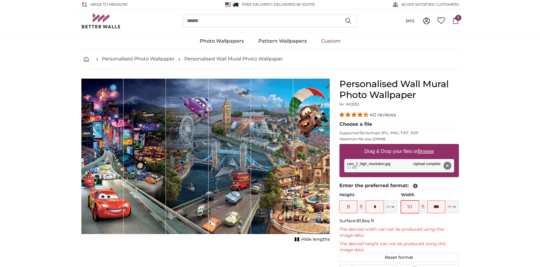
click at [411, 210] on input "10" at bounding box center [410, 207] width 18 height 13
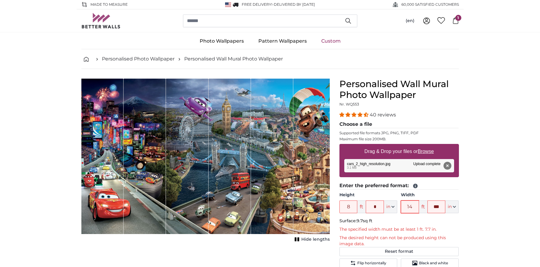
type input "14"
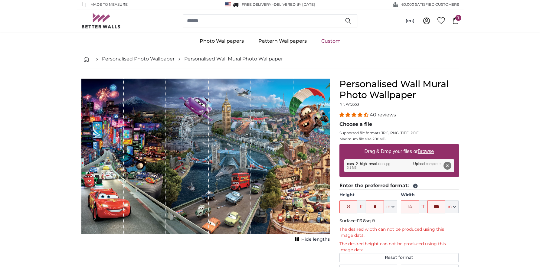
click at [458, 215] on fieldset "Enter the preferred format: Height 8 ft * in Centimeter (cm) Inches (inch) Feet…" at bounding box center [400, 228] width 120 height 92
drag, startPoint x: 170, startPoint y: 164, endPoint x: 208, endPoint y: 148, distance: 41.2
click at [209, 148] on div "1 of 1" at bounding box center [205, 157] width 248 height 156
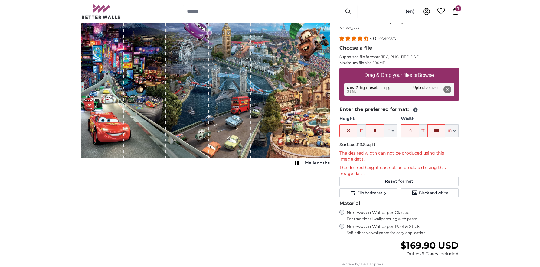
scroll to position [93, 0]
